Goal: Find specific page/section: Find specific page/section

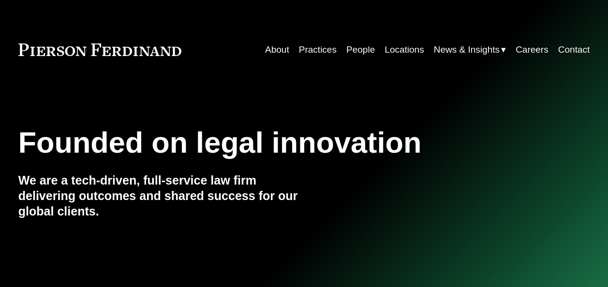
click at [354, 48] on link "People" at bounding box center [360, 50] width 29 height 18
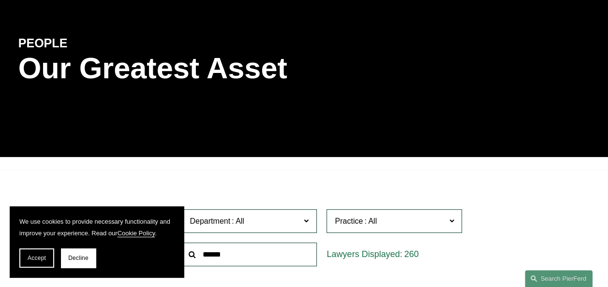
scroll to position [97, 0]
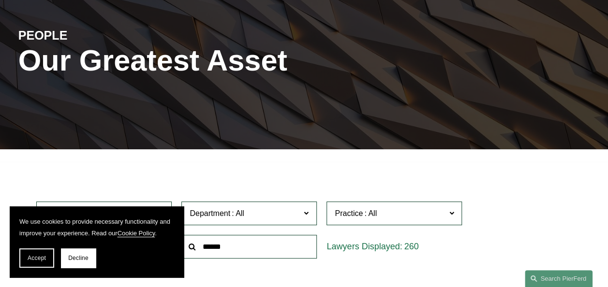
click at [39, 255] on span "Accept" at bounding box center [37, 258] width 18 height 7
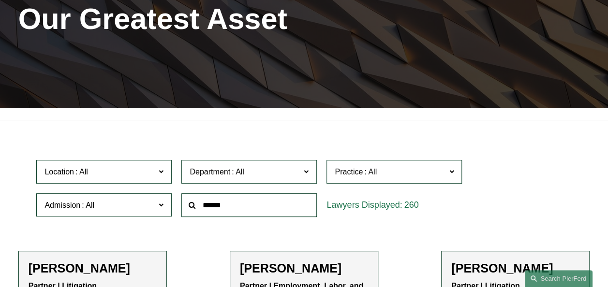
scroll to position [194, 0]
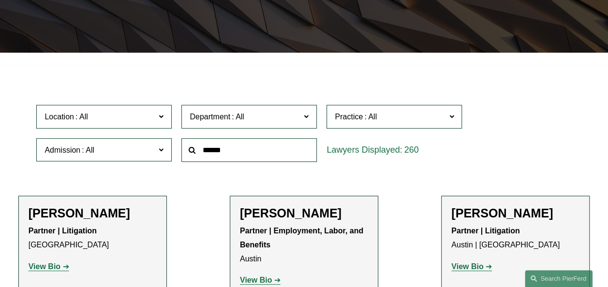
click at [240, 153] on input "text" at bounding box center [248, 150] width 135 height 24
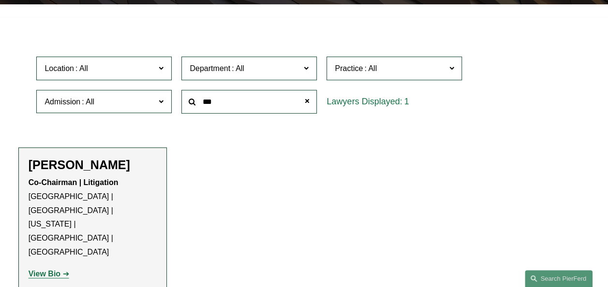
scroll to position [290, 0]
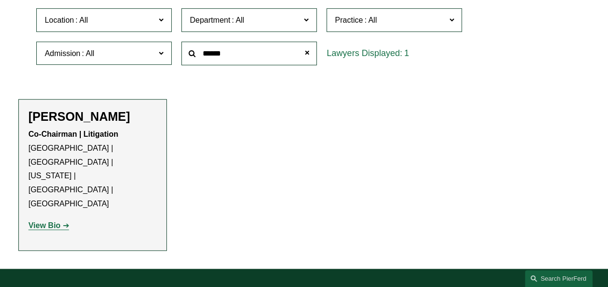
type input "******"
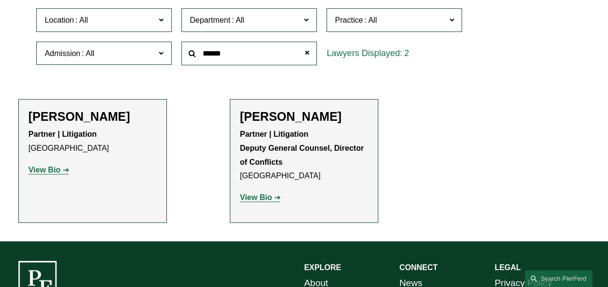
click at [63, 174] on link "View Bio" at bounding box center [49, 170] width 41 height 8
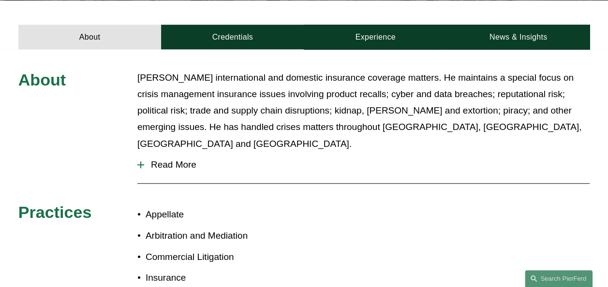
scroll to position [339, 0]
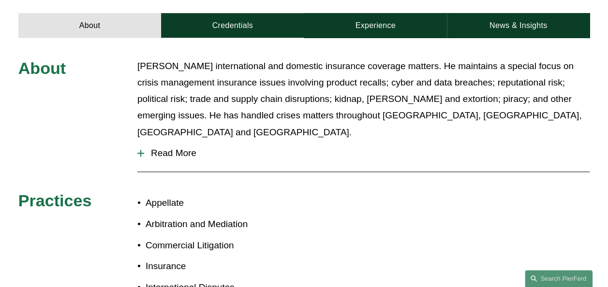
click at [168, 148] on span "Read More" at bounding box center [367, 153] width 446 height 11
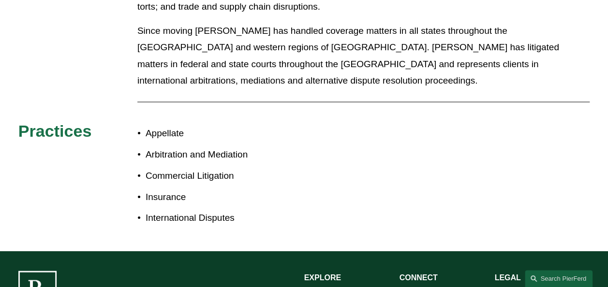
scroll to position [726, 0]
